Goal: Task Accomplishment & Management: Manage account settings

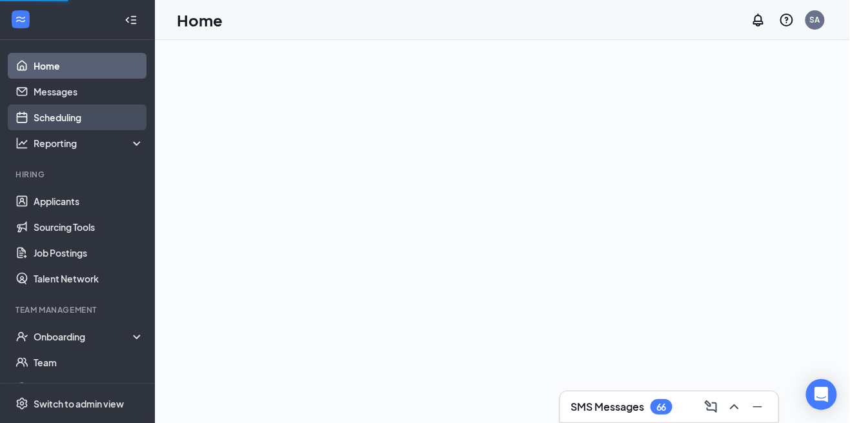
click at [98, 122] on link "Scheduling" at bounding box center [89, 118] width 110 height 26
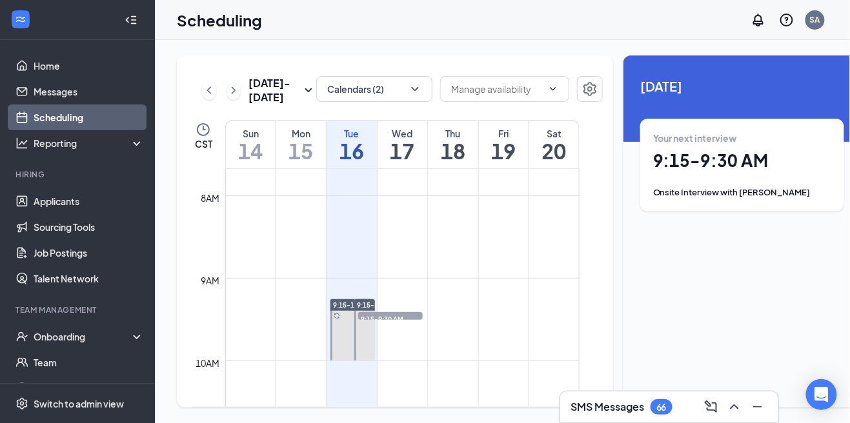
scroll to position [0, 10]
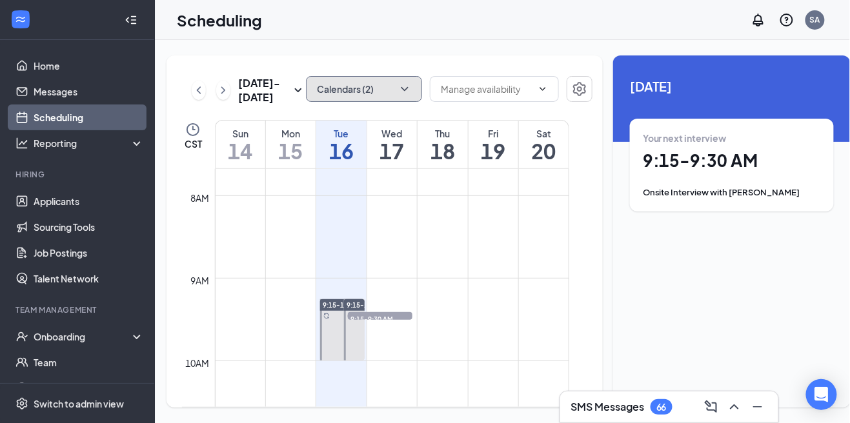
click at [398, 94] on icon "ChevronDown" at bounding box center [404, 89] width 13 height 13
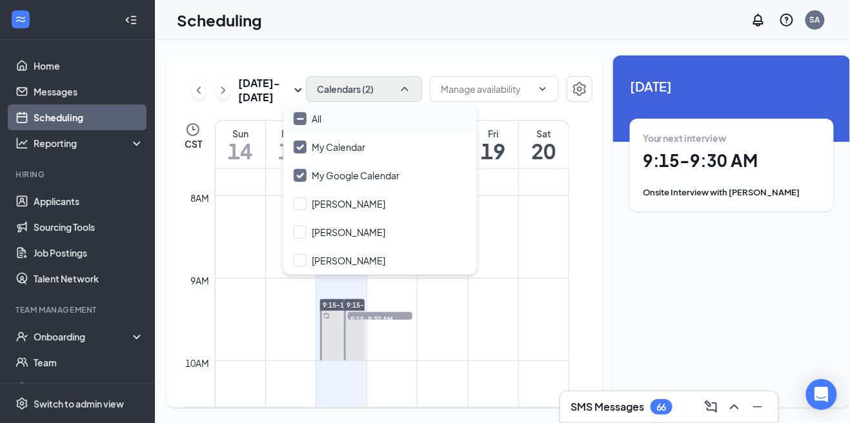
click at [372, 125] on div "All" at bounding box center [380, 119] width 194 height 28
checkbox input "true"
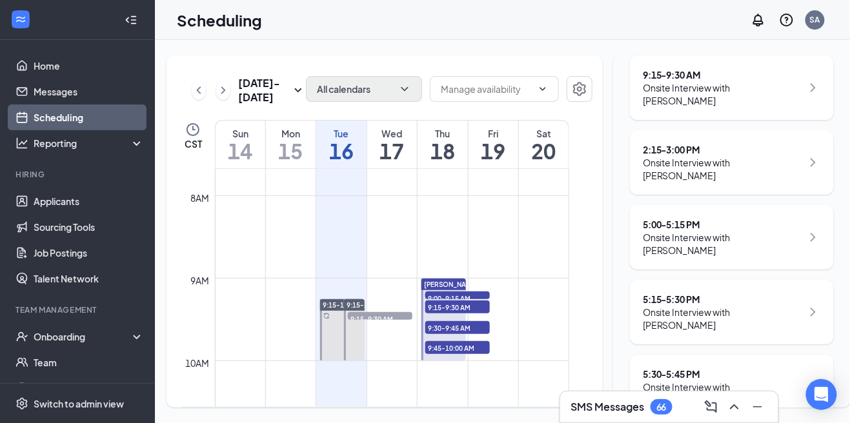
scroll to position [232, 0]
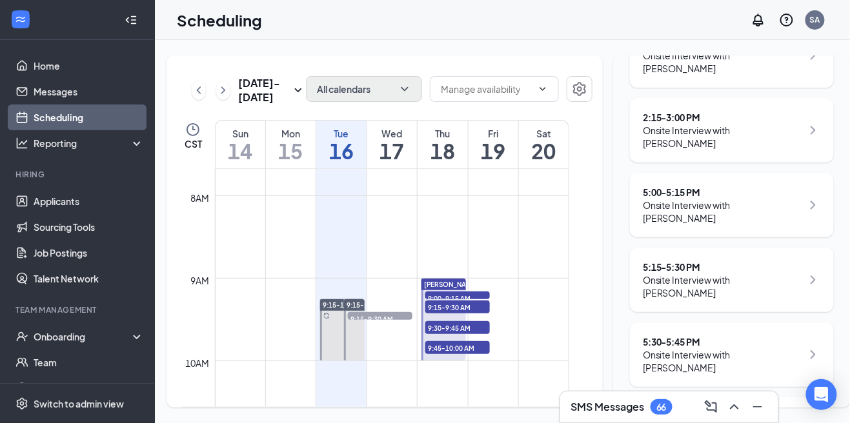
click at [732, 131] on div "Onsite Interview with [PERSON_NAME]" at bounding box center [722, 137] width 159 height 26
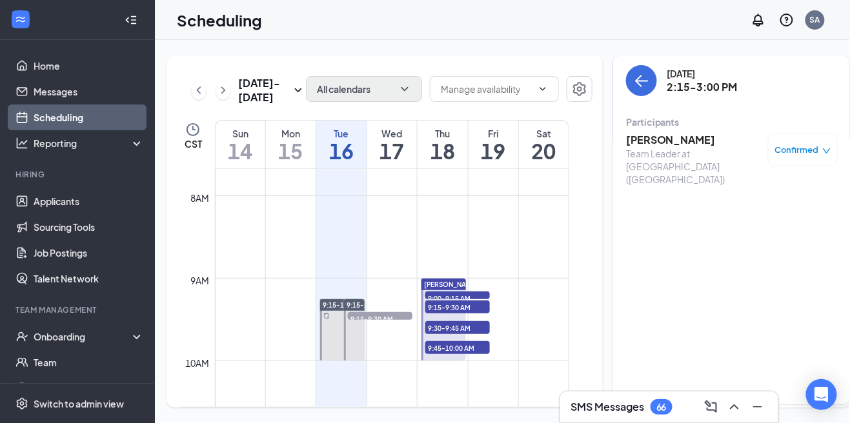
scroll to position [3, 0]
click at [633, 85] on icon "ArrowLeft" at bounding box center [640, 81] width 15 height 15
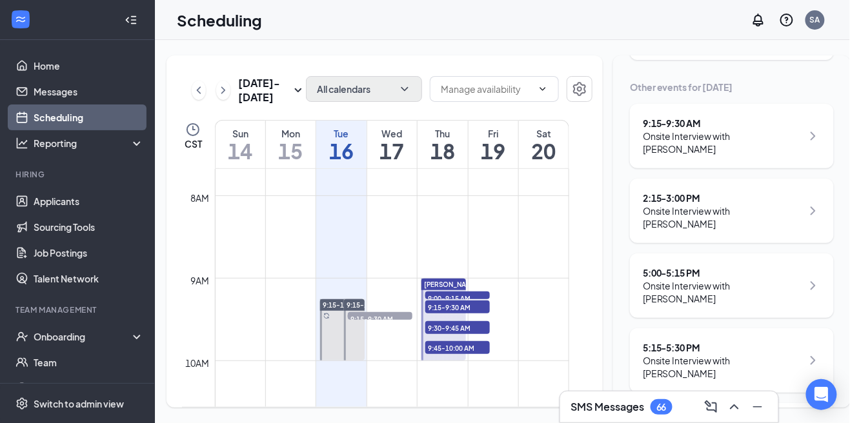
scroll to position [155, 0]
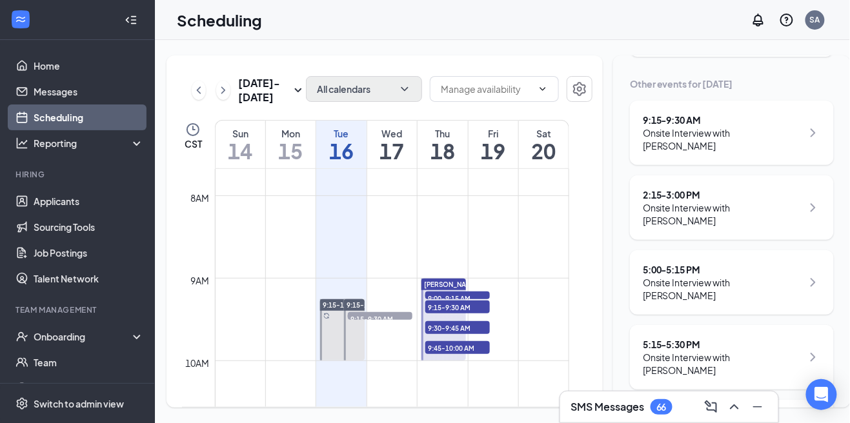
click at [741, 276] on div "Onsite Interview with [PERSON_NAME]" at bounding box center [722, 289] width 159 height 26
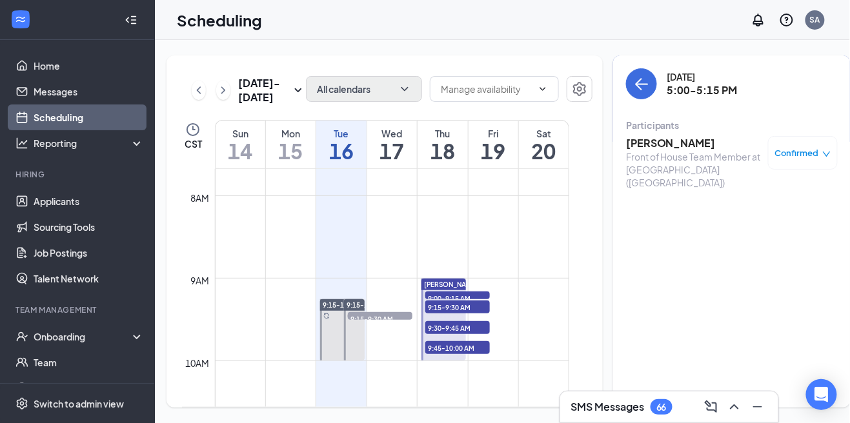
click at [664, 149] on h3 "[PERSON_NAME]" at bounding box center [693, 143] width 135 height 14
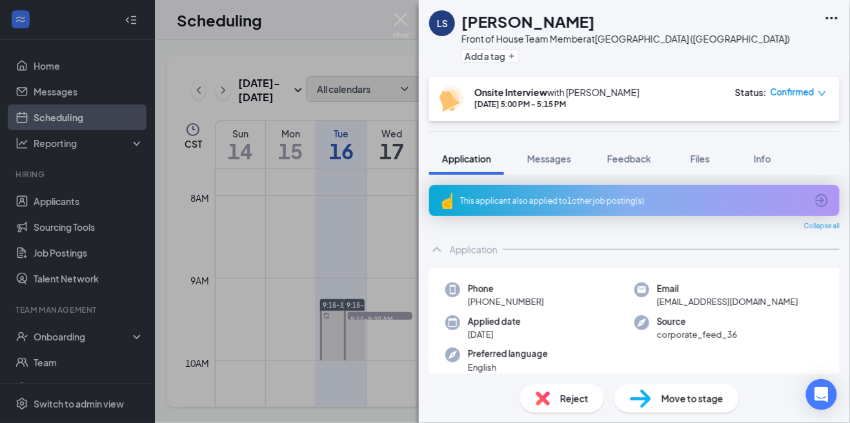
click at [395, 26] on img at bounding box center [401, 25] width 16 height 25
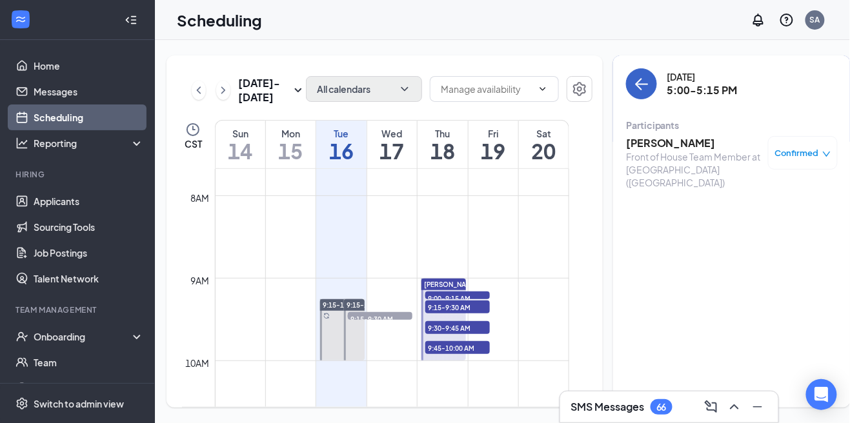
click at [630, 83] on button "back-button" at bounding box center [641, 83] width 31 height 31
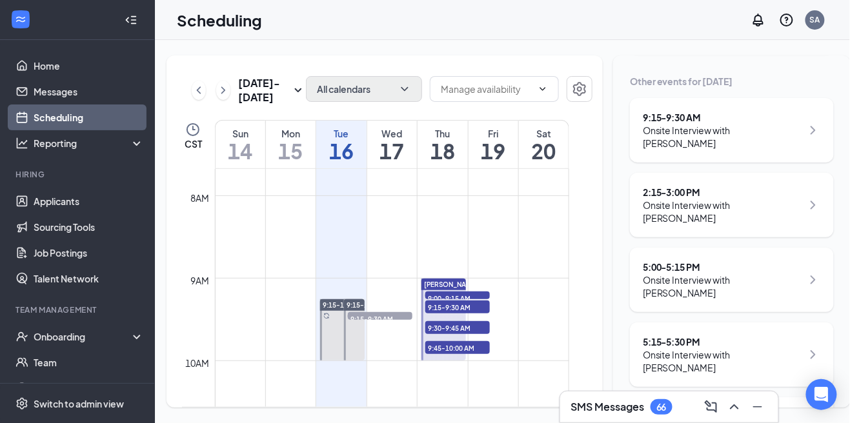
scroll to position [232, 0]
click at [740, 275] on div "Onsite Interview with [PERSON_NAME]" at bounding box center [722, 287] width 159 height 26
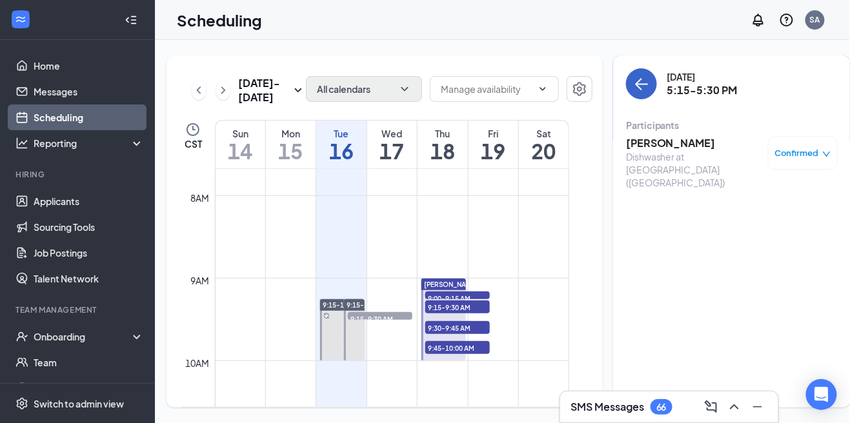
click at [633, 85] on icon "ArrowLeft" at bounding box center [640, 83] width 15 height 15
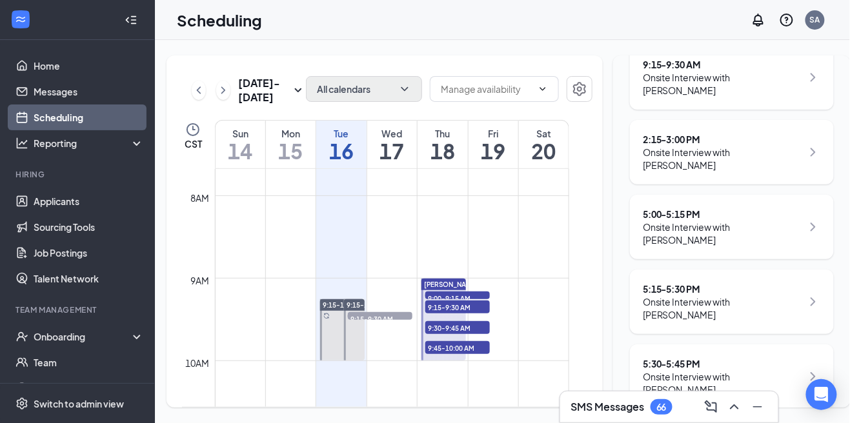
scroll to position [232, 0]
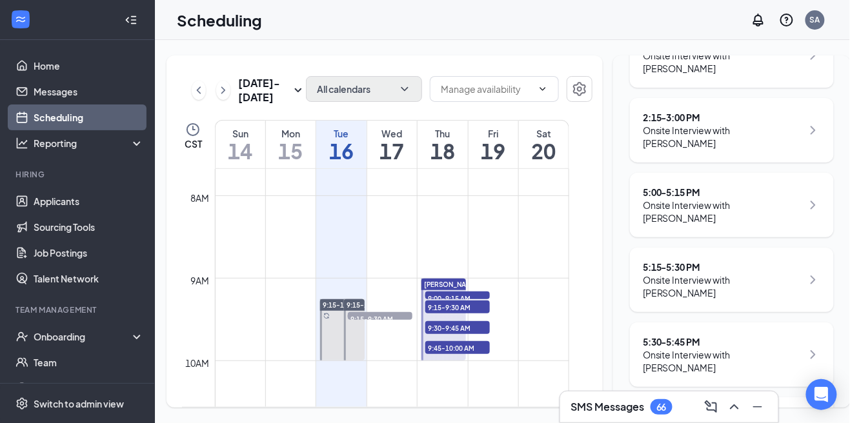
click at [709, 348] on div "Onsite Interview with [PERSON_NAME]" at bounding box center [722, 361] width 159 height 26
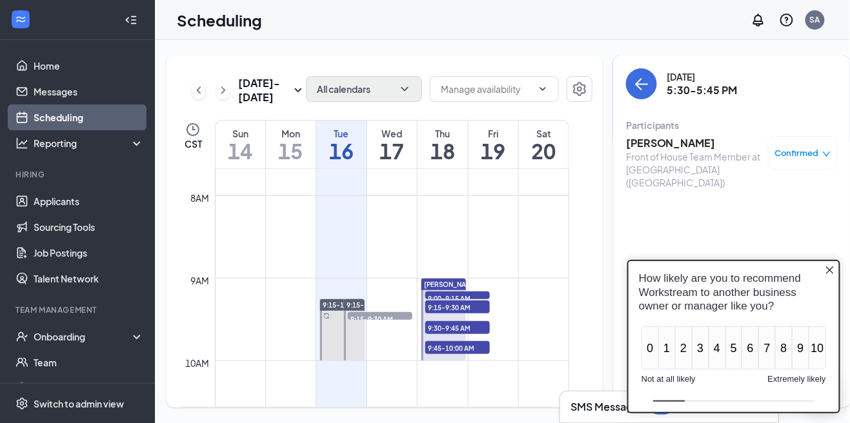
scroll to position [1, 0]
click at [828, 271] on icon "Close button" at bounding box center [829, 270] width 8 height 8
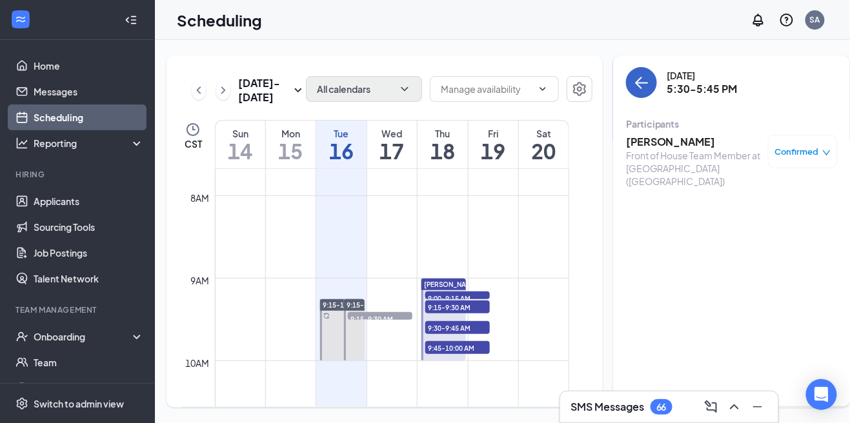
click at [633, 87] on icon "ArrowLeft" at bounding box center [640, 82] width 15 height 15
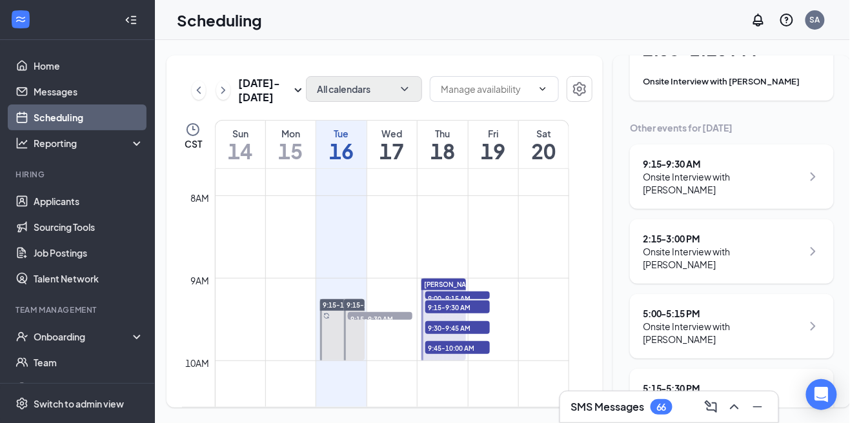
scroll to position [113, 0]
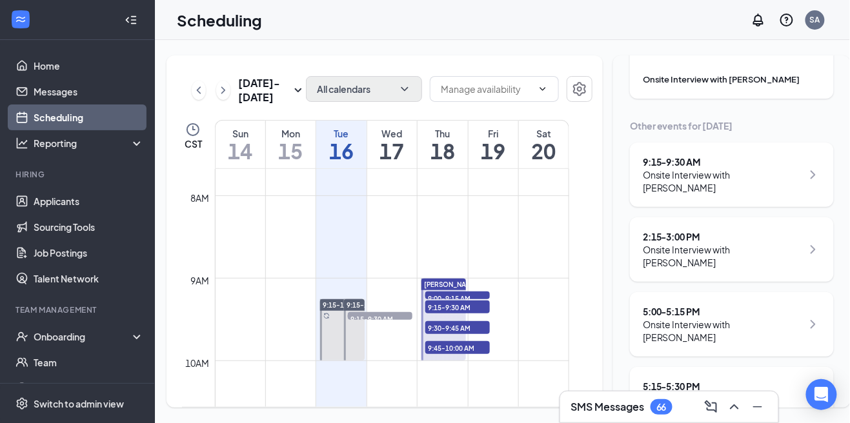
click at [750, 243] on div "Onsite Interview with [PERSON_NAME]" at bounding box center [722, 256] width 159 height 26
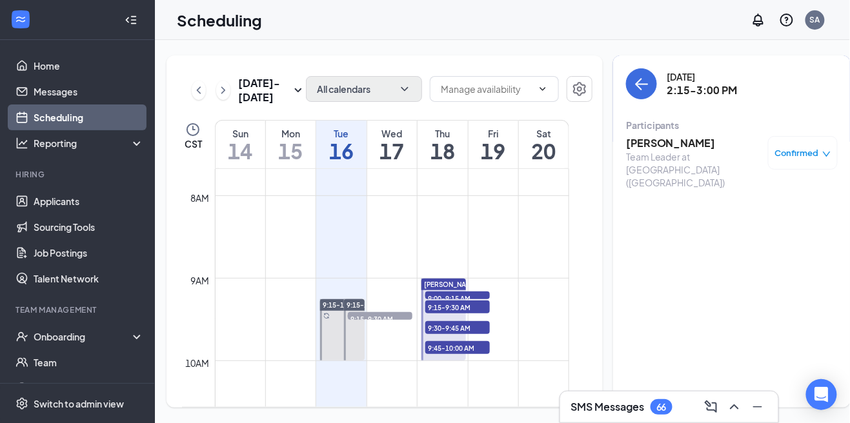
click at [683, 136] on h3 "[PERSON_NAME]" at bounding box center [693, 143] width 135 height 14
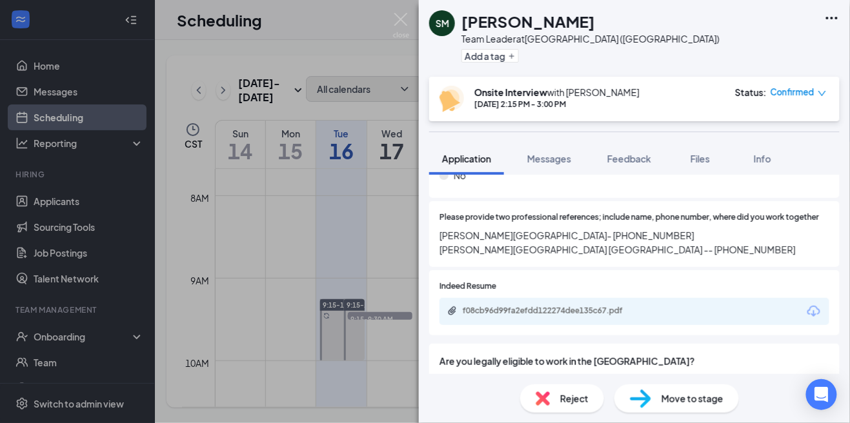
scroll to position [846, 0]
click at [655, 284] on div "Indeed Resume f08cb96d99fa2efdd122274dee135c67.pdf" at bounding box center [634, 302] width 390 height 45
click at [653, 305] on div "f08cb96d99fa2efdd122274dee135c67.pdf" at bounding box center [551, 310] width 209 height 10
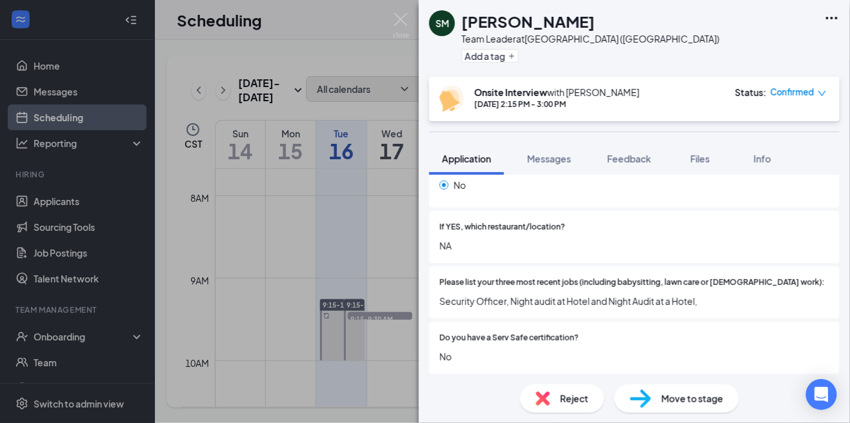
scroll to position [0, 0]
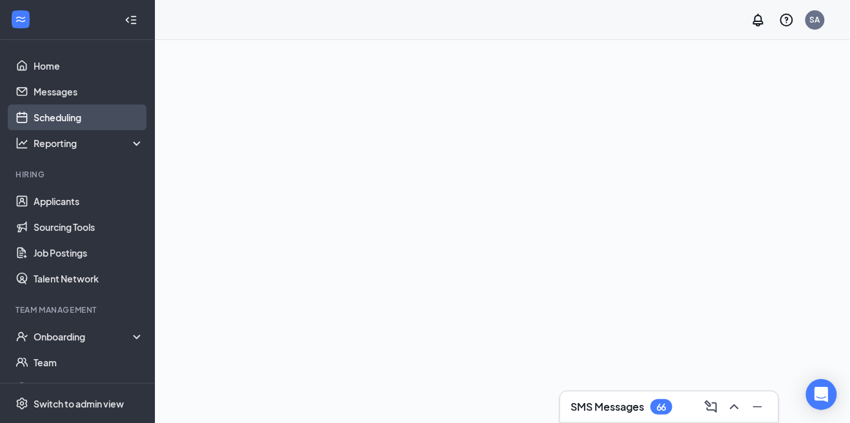
click at [57, 124] on link "Scheduling" at bounding box center [89, 118] width 110 height 26
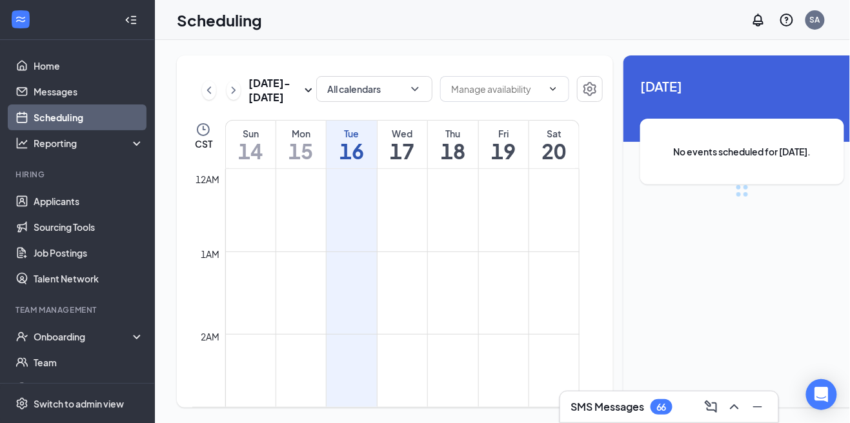
scroll to position [634, 0]
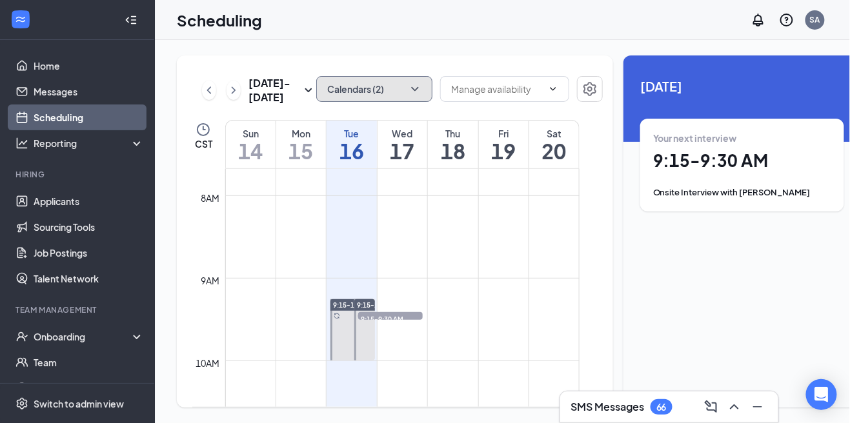
click at [408, 95] on icon "ChevronDown" at bounding box center [414, 89] width 13 height 13
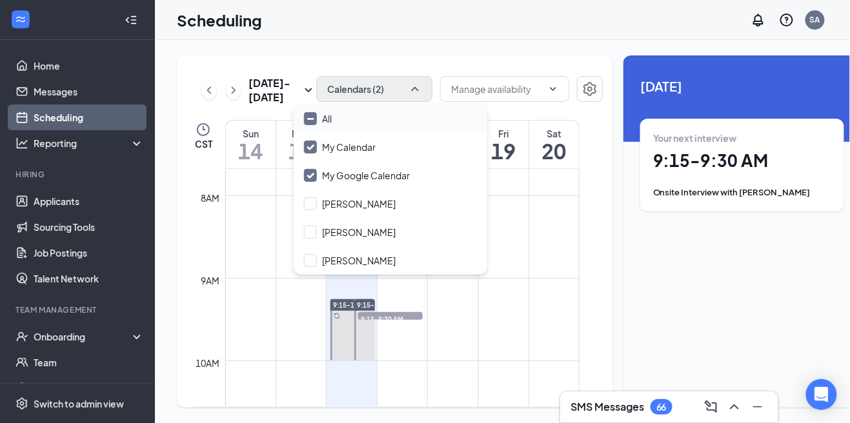
click at [388, 117] on div "All" at bounding box center [391, 119] width 194 height 28
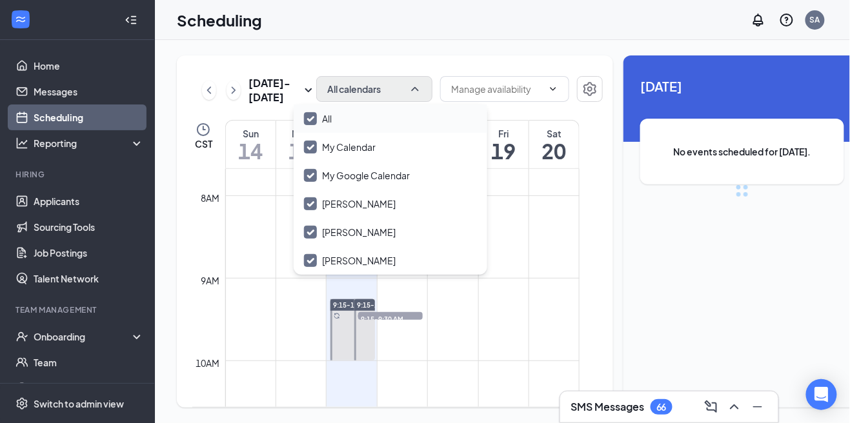
checkbox input "true"
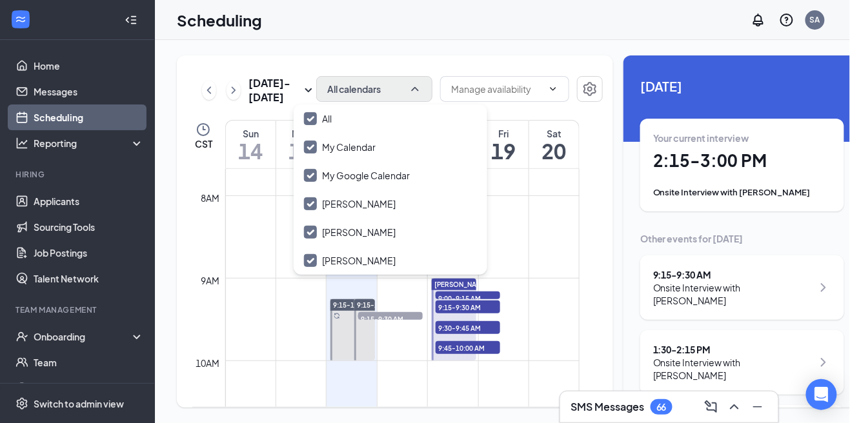
click at [779, 184] on div "Your current interview 2:15 - 3:00 PM Onsite Interview with Stefanie Morales" at bounding box center [742, 165] width 178 height 67
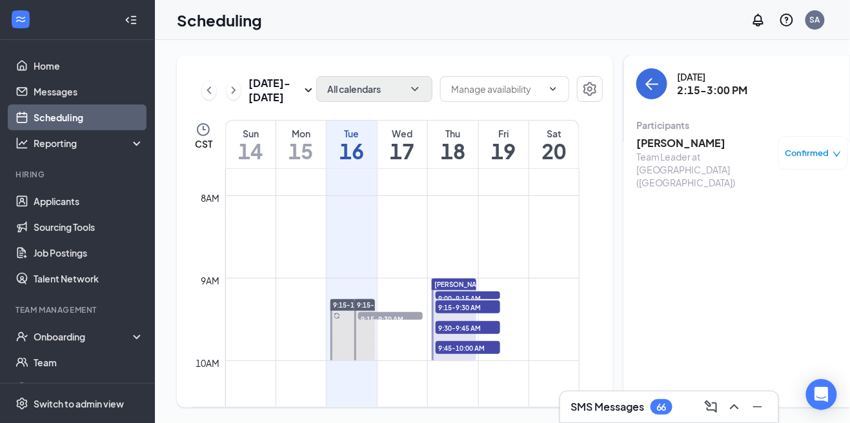
click at [692, 144] on h3 "[PERSON_NAME]" at bounding box center [703, 143] width 135 height 14
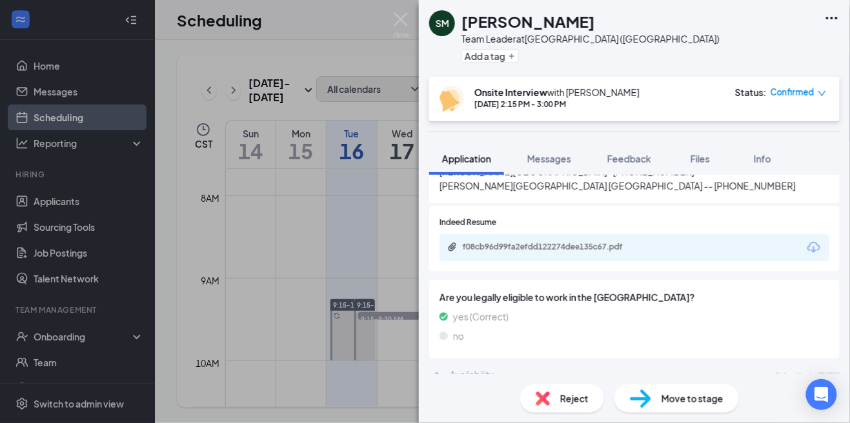
scroll to position [906, 0]
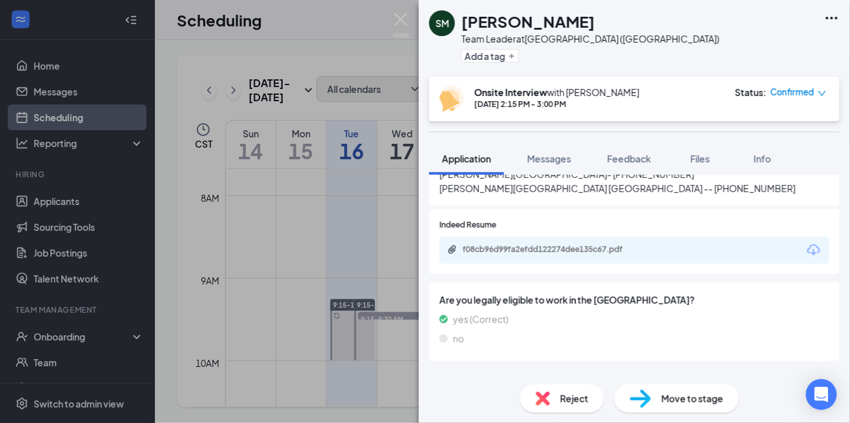
click at [687, 240] on div "f08cb96d99fa2efdd122274dee135c67.pdf" at bounding box center [634, 250] width 390 height 27
click at [599, 244] on div "f08cb96d99fa2efdd122274dee135c67.pdf" at bounding box center [553, 249] width 181 height 10
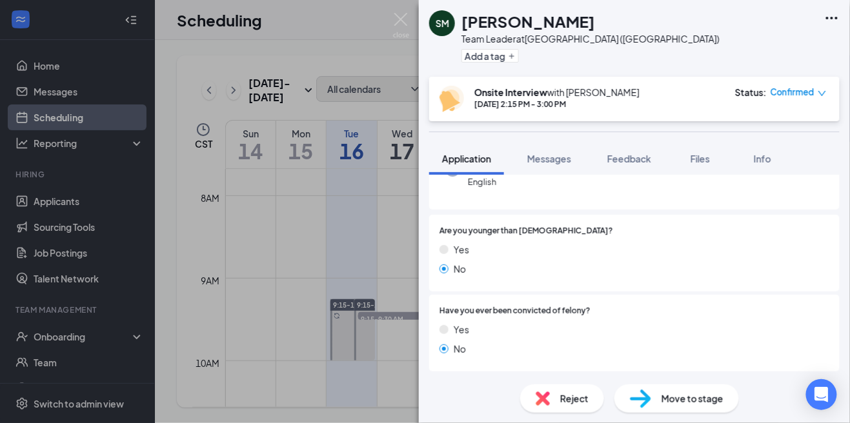
scroll to position [0, 0]
